Goal: Task Accomplishment & Management: Use online tool/utility

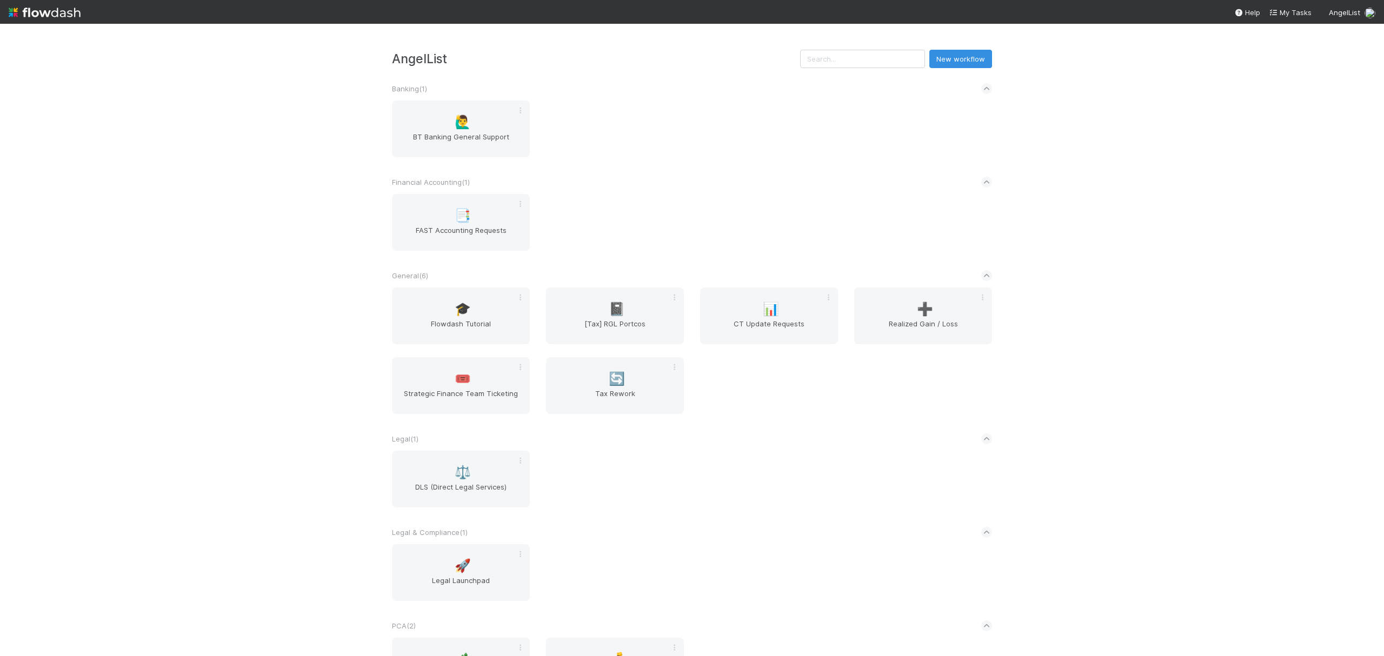
click at [922, 266] on div "General ( 6 )" at bounding box center [692, 276] width 600 height 24
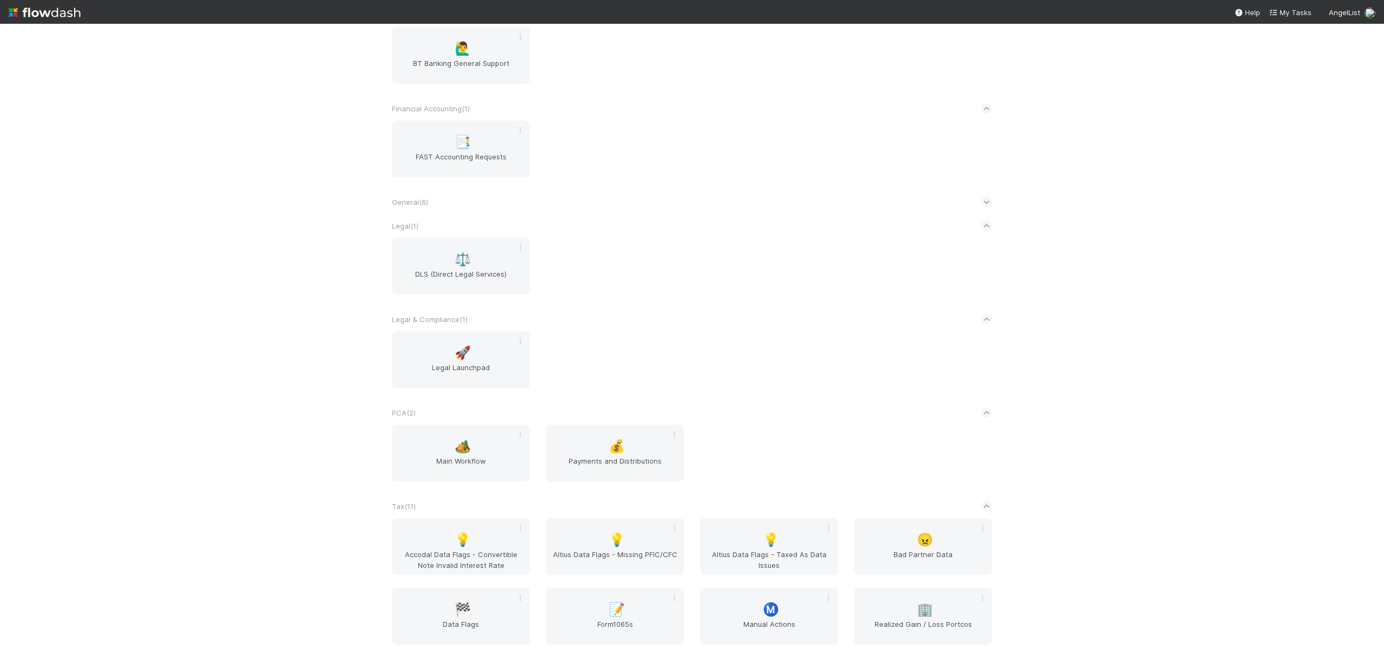
scroll to position [72, 0]
click at [983, 208] on icon at bounding box center [986, 203] width 7 height 11
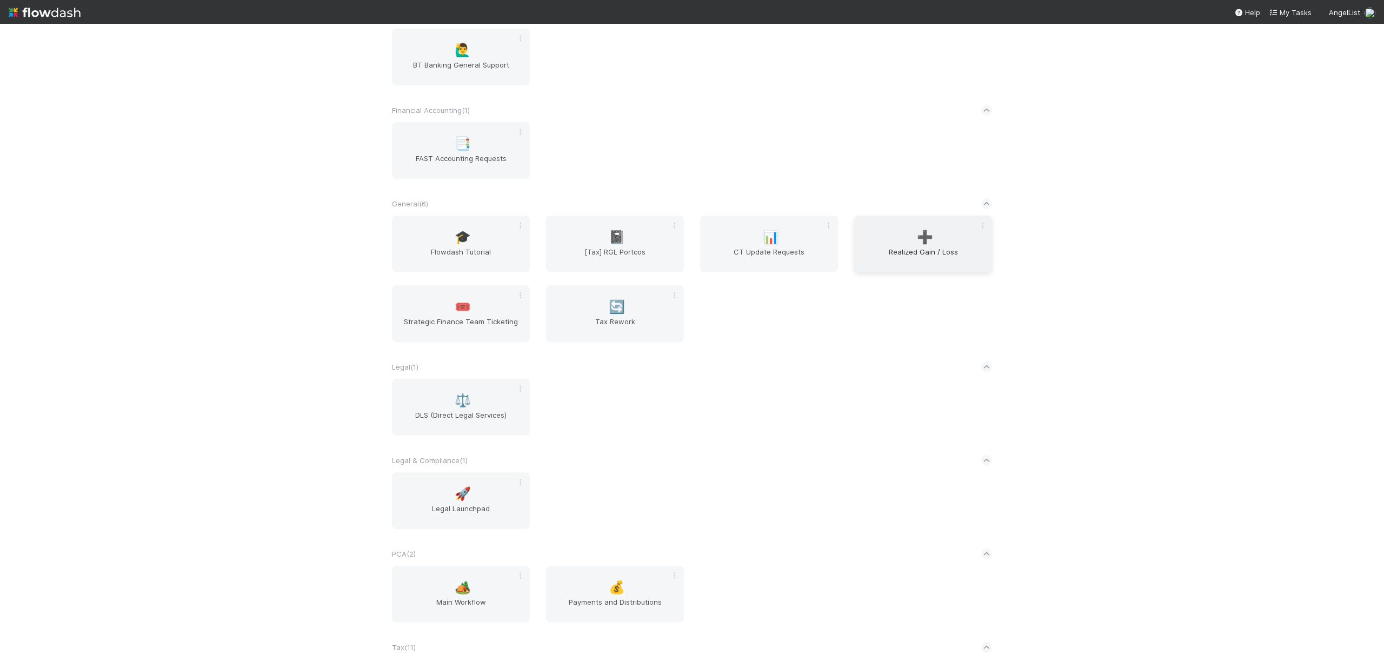
click at [926, 226] on div "➕ Realized Gain / Loss" at bounding box center [923, 244] width 138 height 57
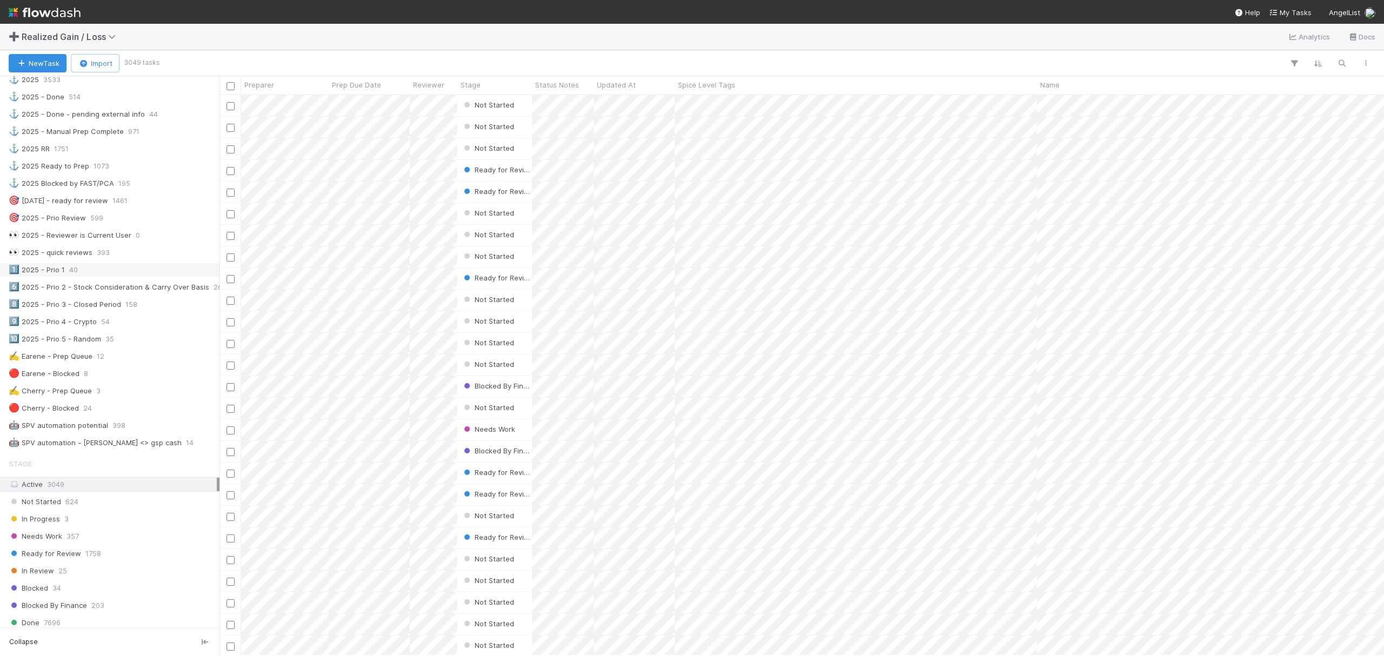
scroll to position [432, 0]
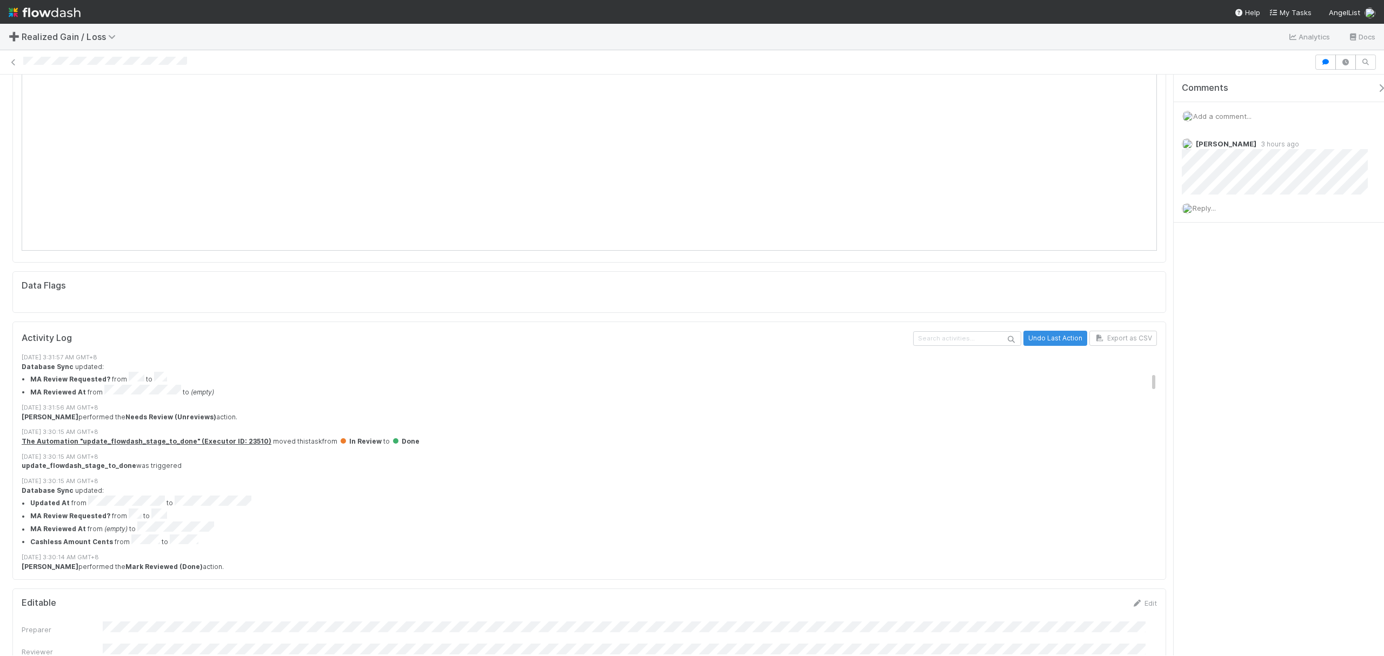
scroll to position [288, 0]
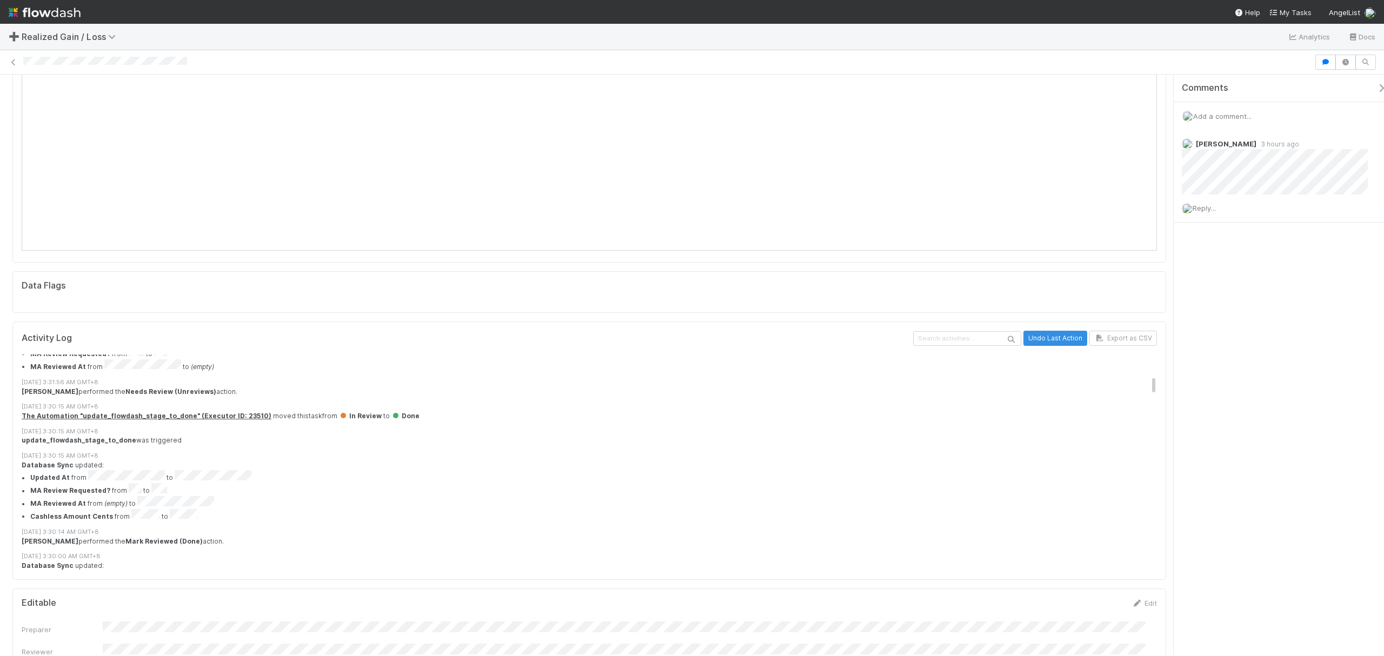
click at [562, 436] on div "update_flowdash_stage_to_done was triggered" at bounding box center [595, 441] width 1146 height 10
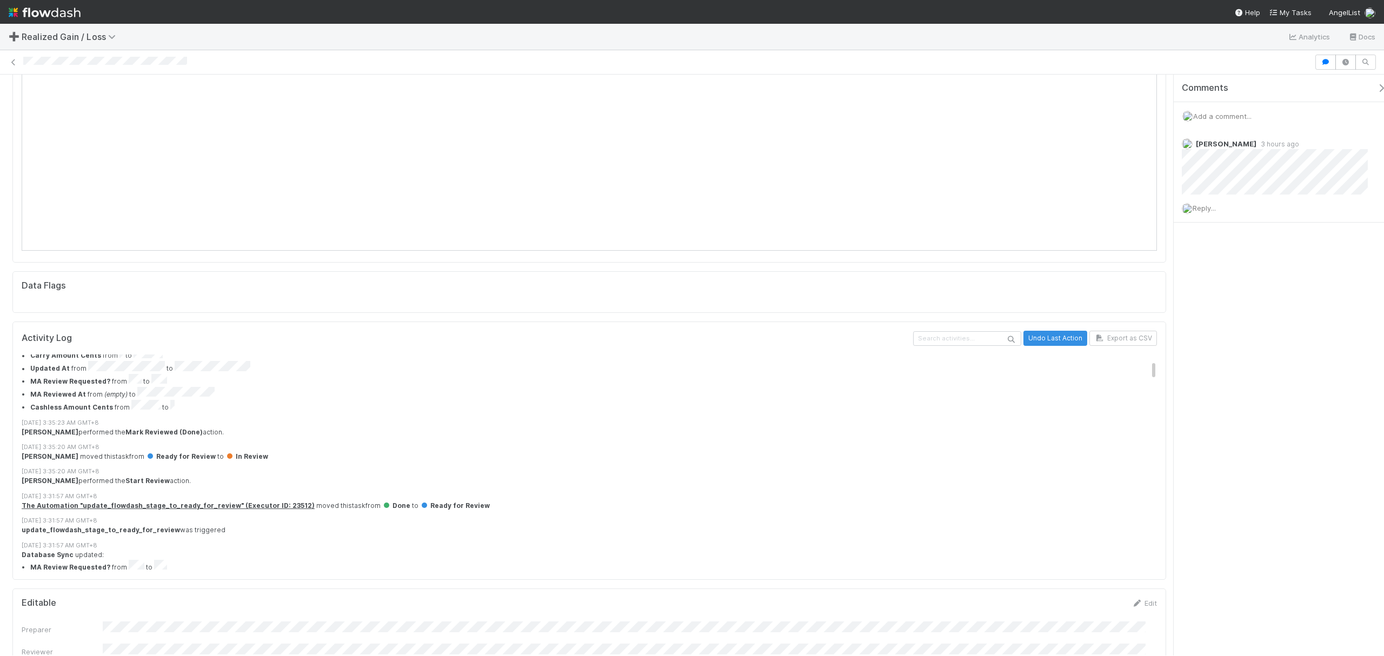
scroll to position [72, 0]
